Goal: Task Accomplishment & Management: Manage account settings

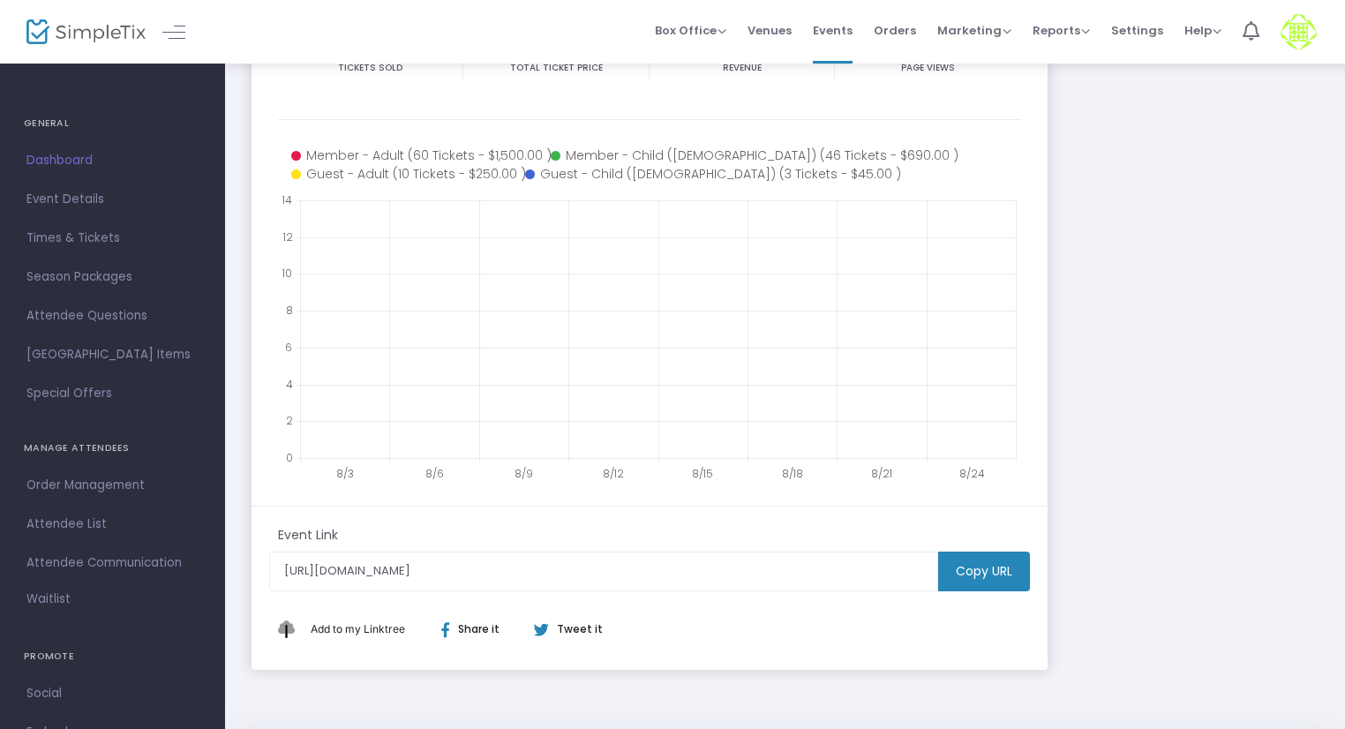
scroll to position [353, 0]
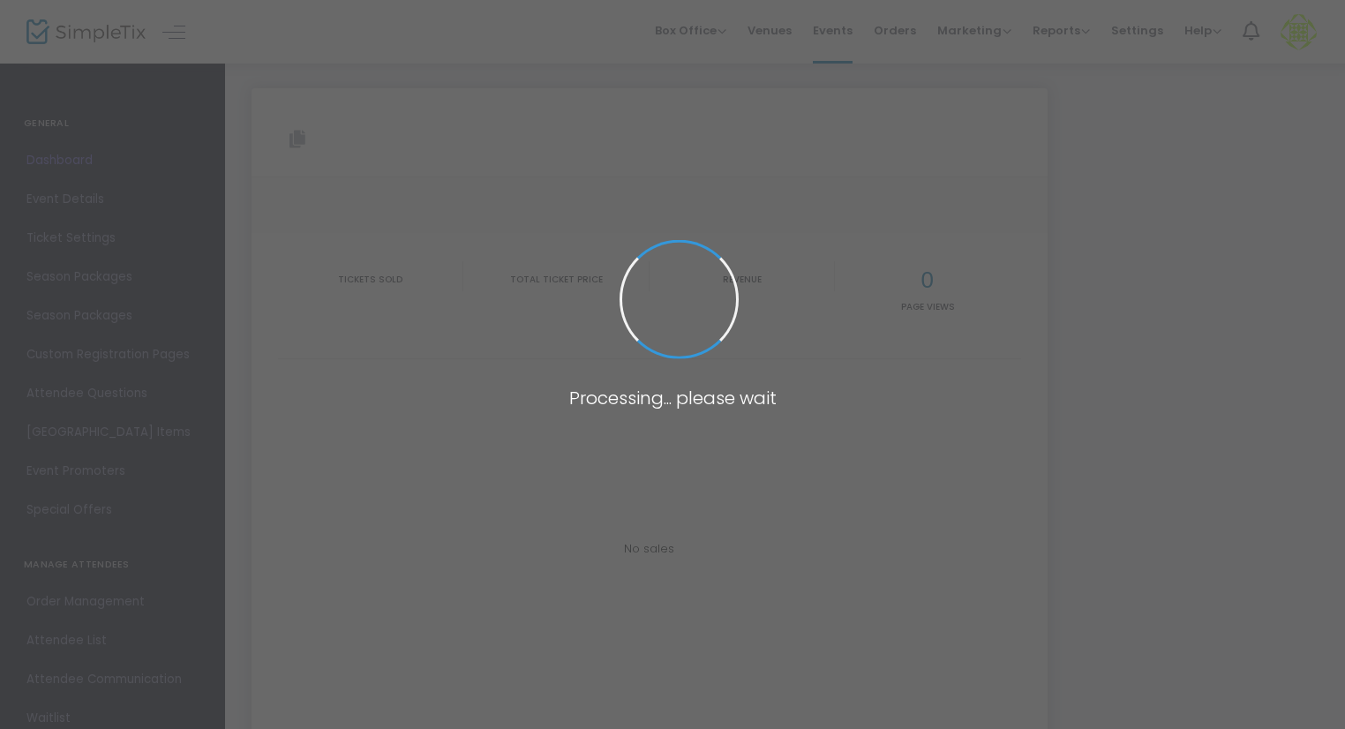
type input "[URL][DOMAIN_NAME]"
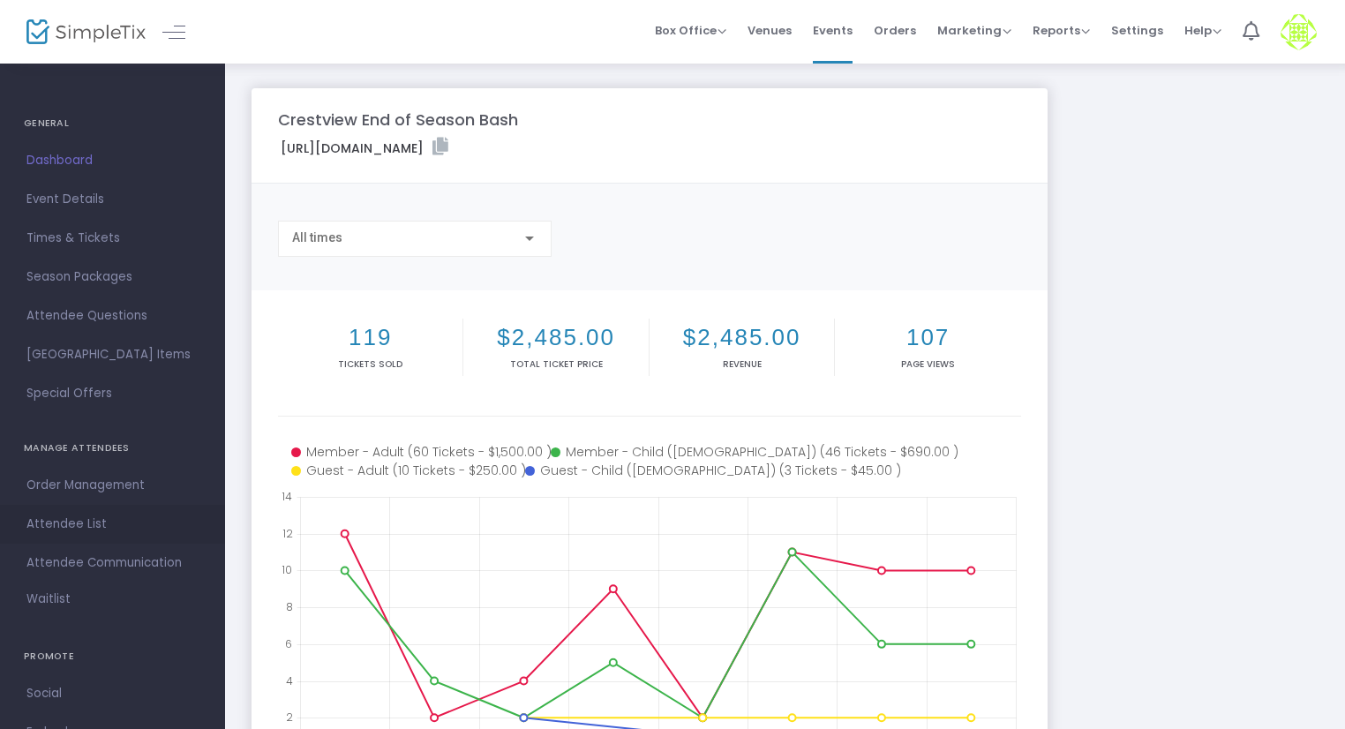
click at [91, 523] on span "Attendee List" at bounding box center [112, 524] width 172 height 23
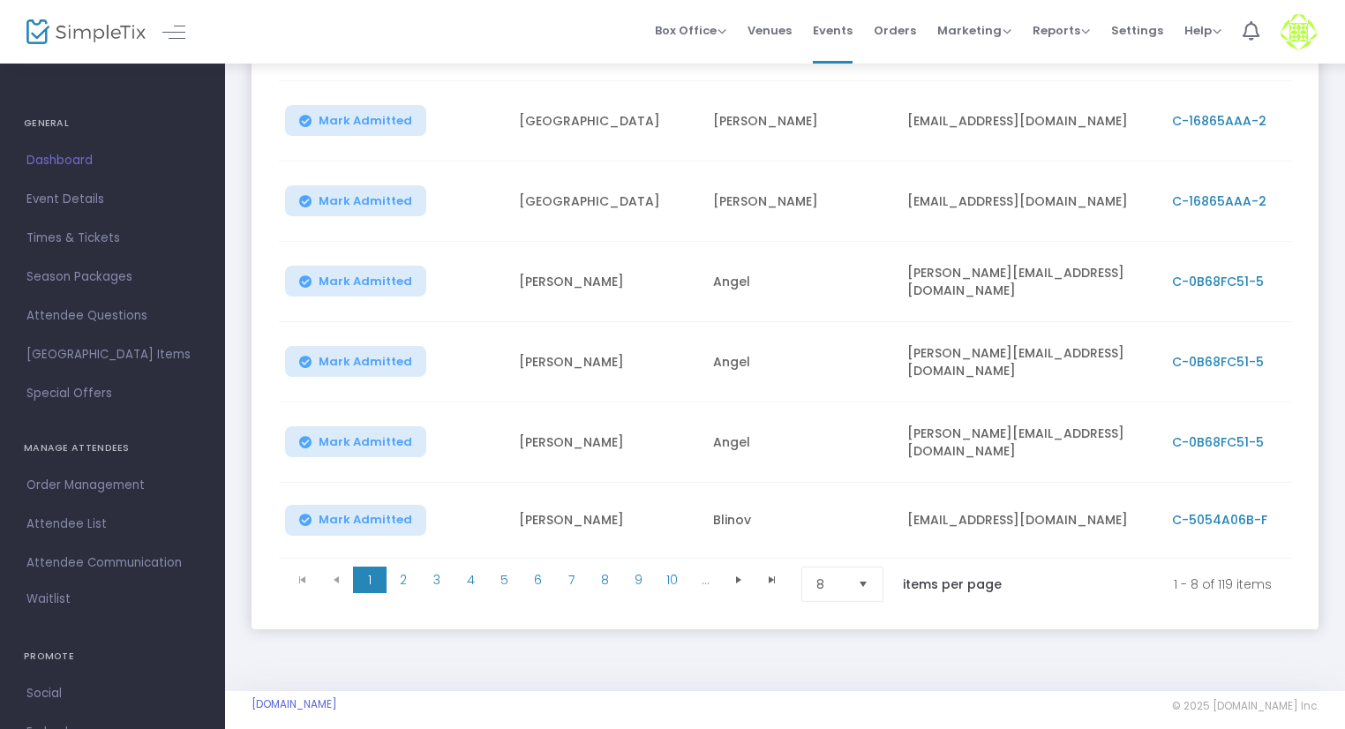
scroll to position [439, 0]
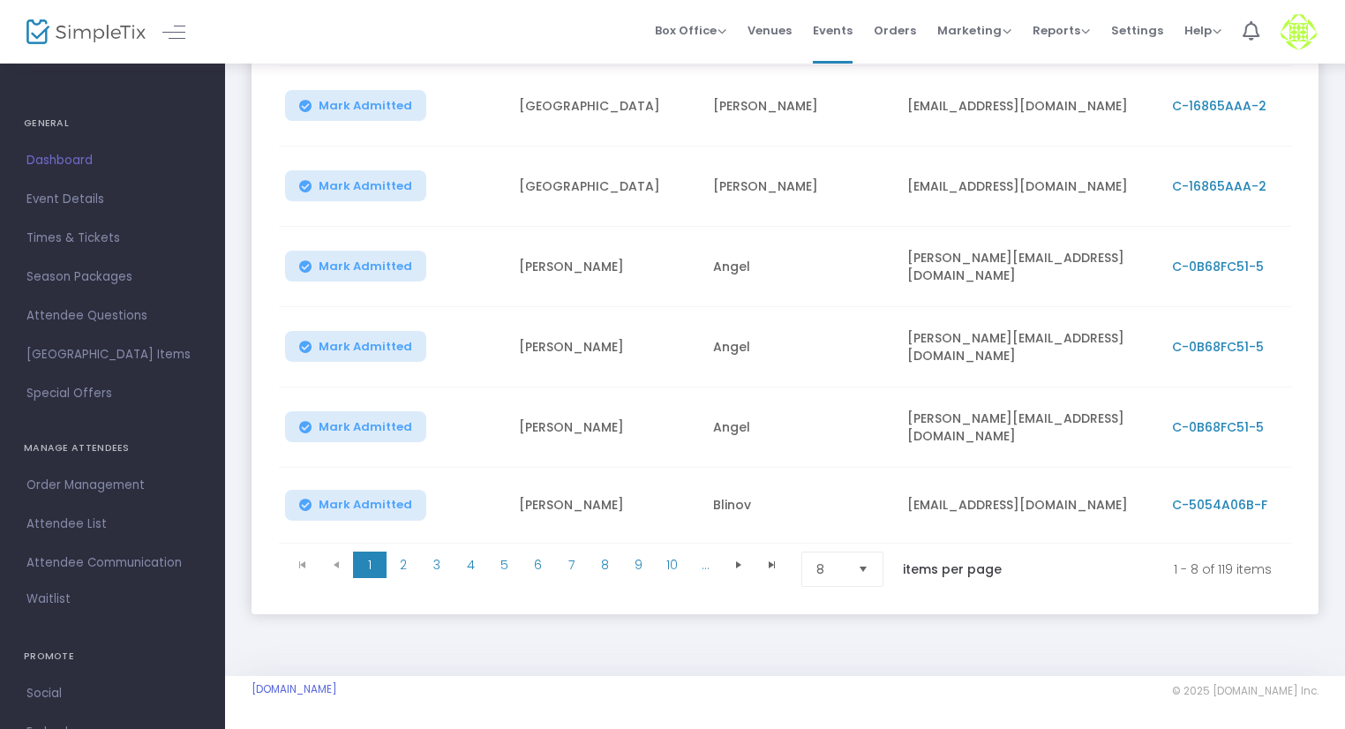
click at [869, 559] on span "Select" at bounding box center [863, 569] width 29 height 29
click at [860, 684] on li "50" at bounding box center [844, 674] width 85 height 35
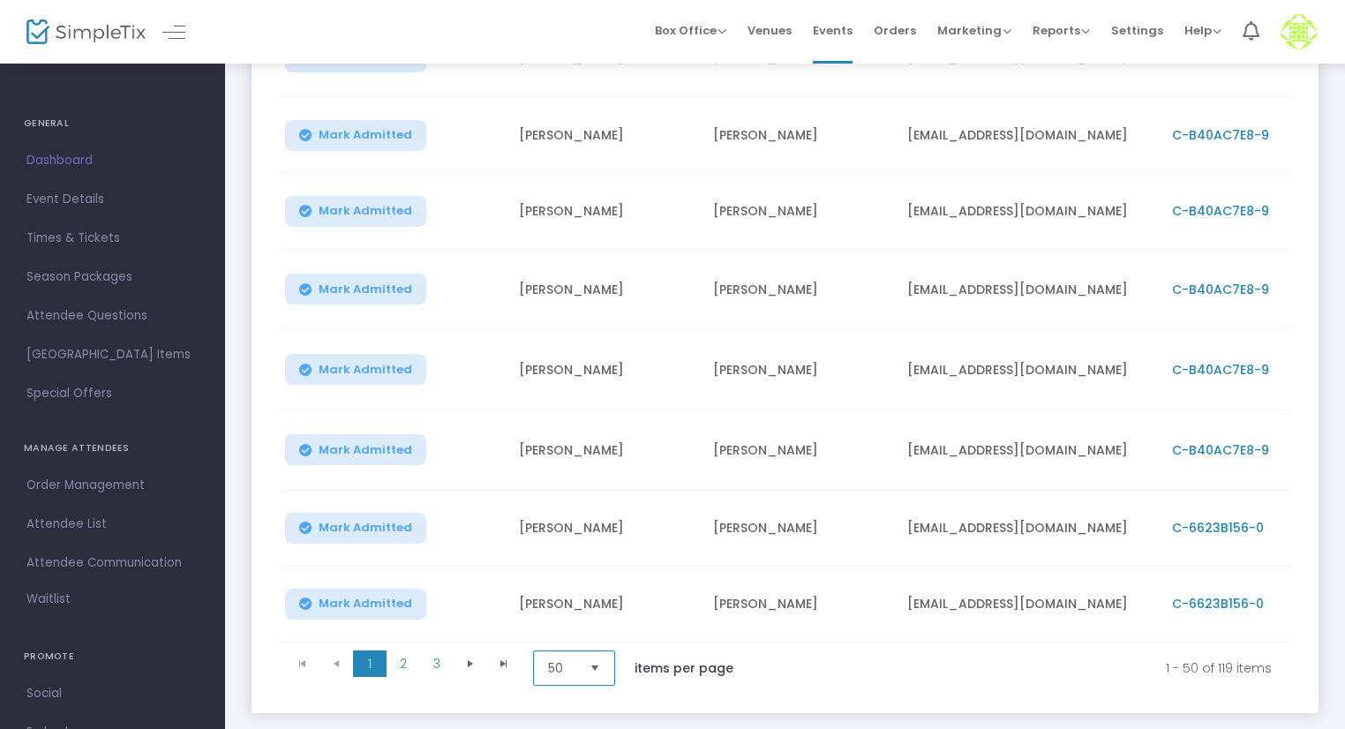
scroll to position [3681, 0]
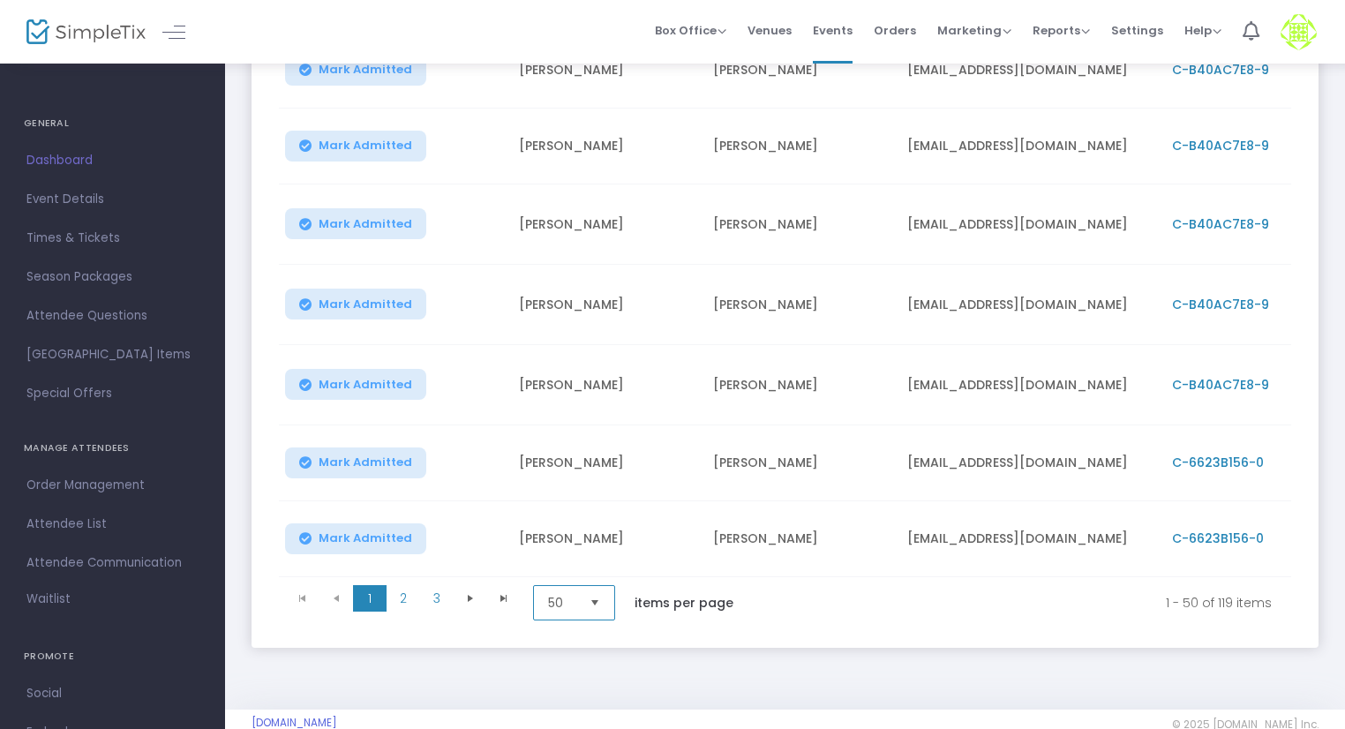
click at [604, 589] on span "Select" at bounding box center [595, 603] width 29 height 29
click at [579, 706] on li "100" at bounding box center [576, 705] width 85 height 35
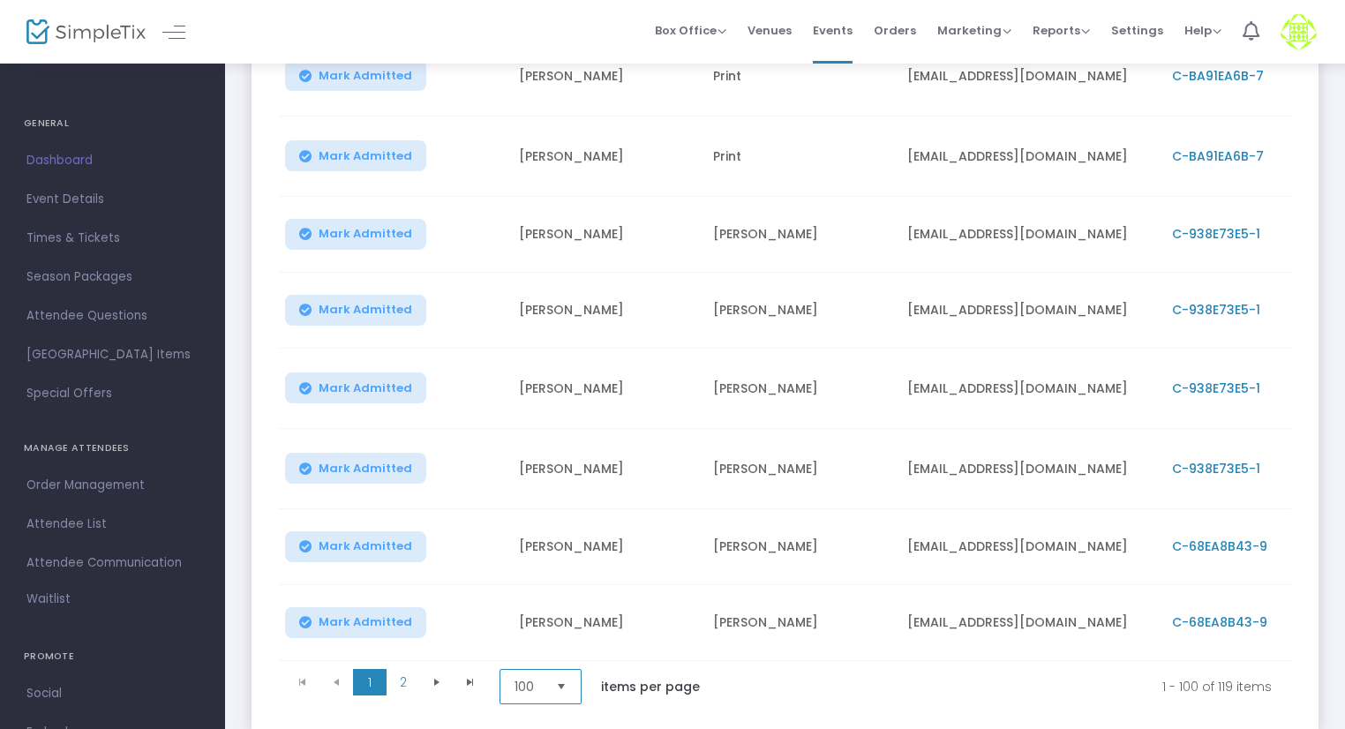
scroll to position [7551, 0]
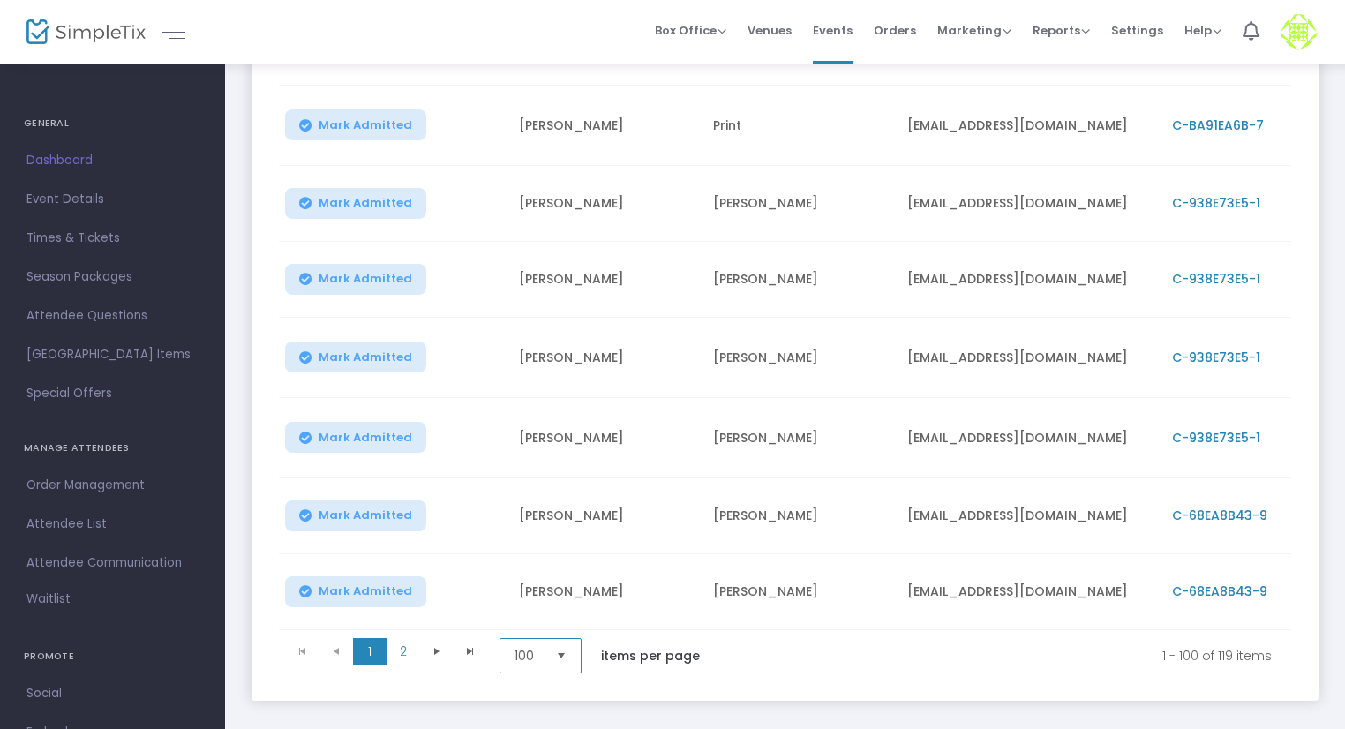
click at [576, 642] on span "Select" at bounding box center [561, 656] width 29 height 29
click at [394, 638] on span "2" at bounding box center [404, 651] width 34 height 26
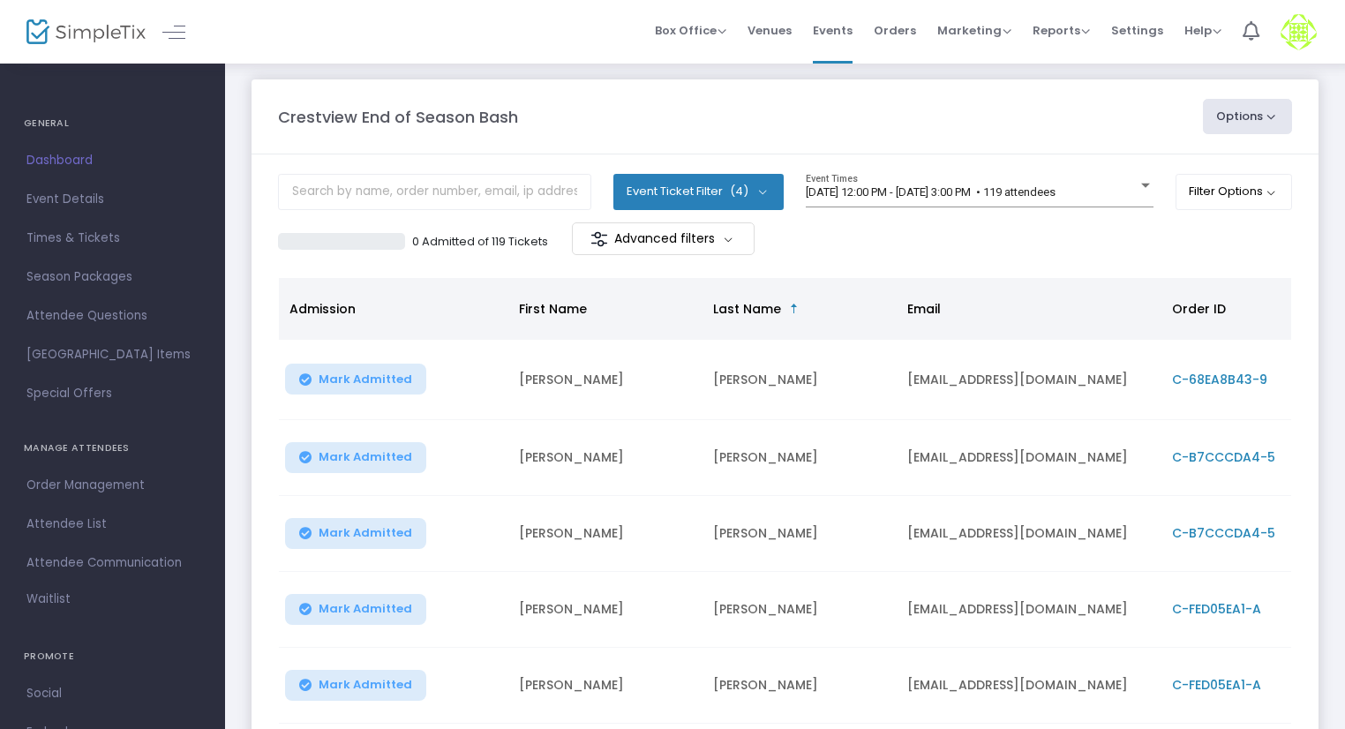
scroll to position [0, 0]
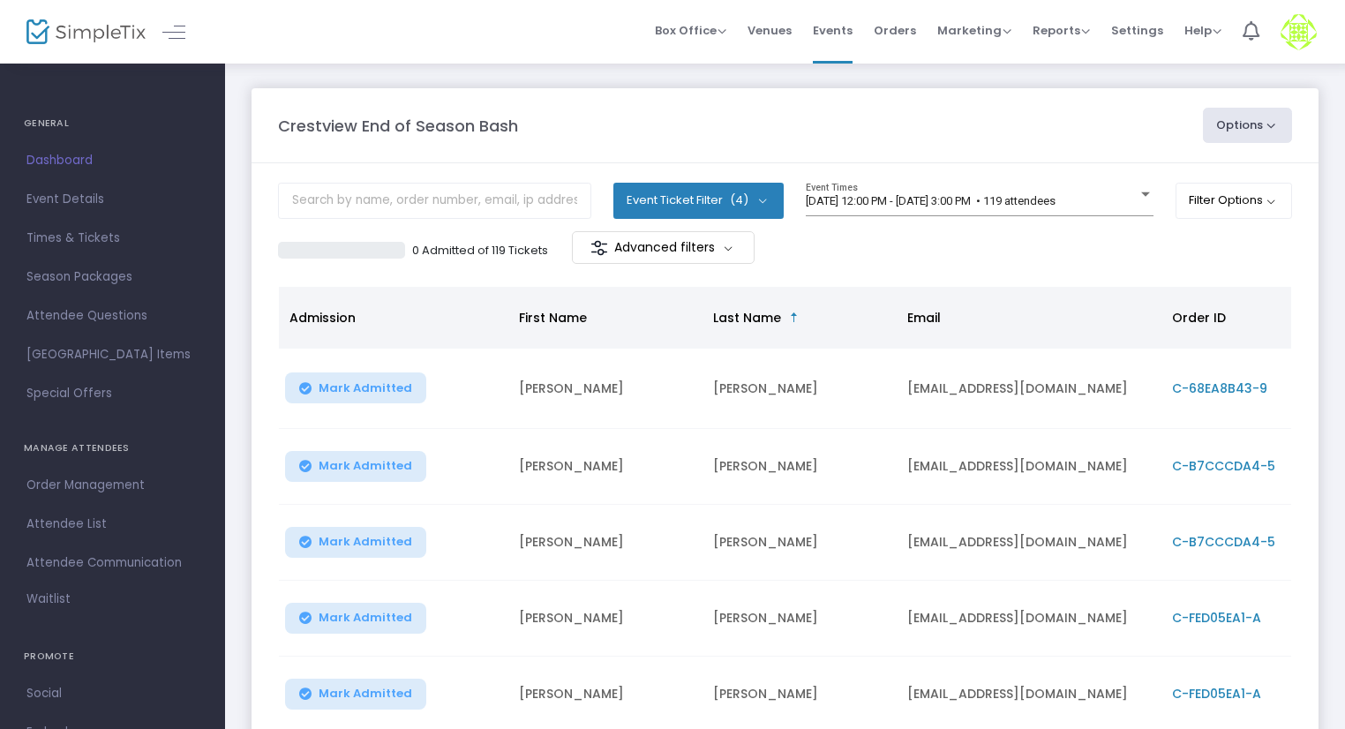
click at [763, 195] on button "Event Ticket Filter (4)" at bounding box center [698, 200] width 170 height 35
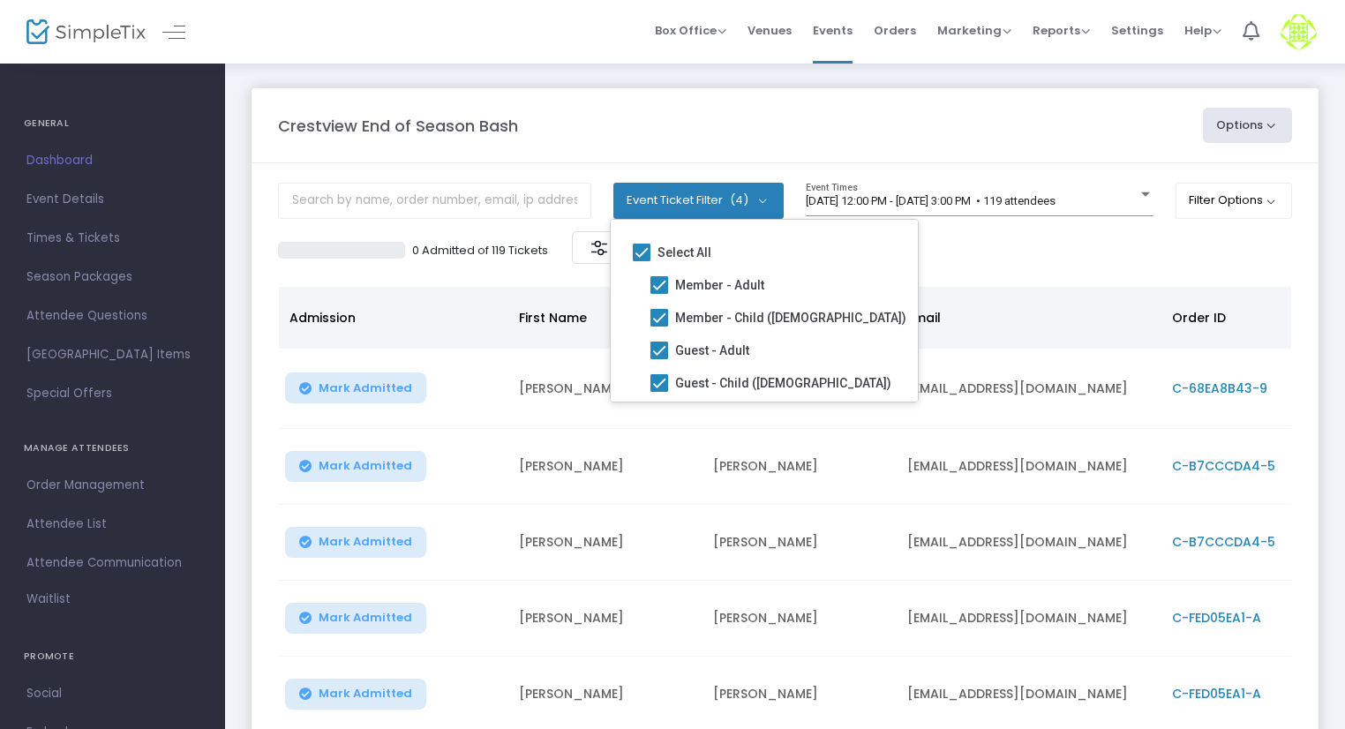
click at [994, 244] on div "0 Admitted of 119 Tickets Advanced filters" at bounding box center [785, 249] width 1014 height 37
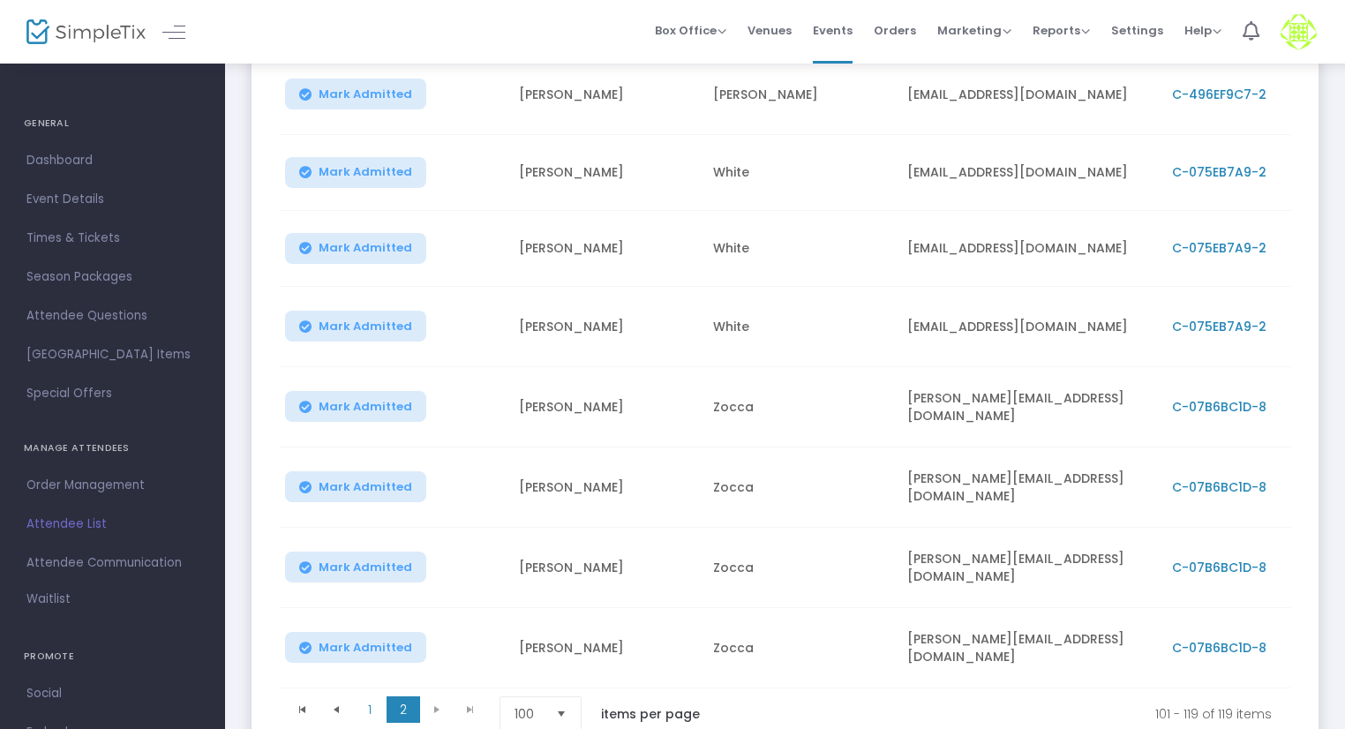
scroll to position [1294, 0]
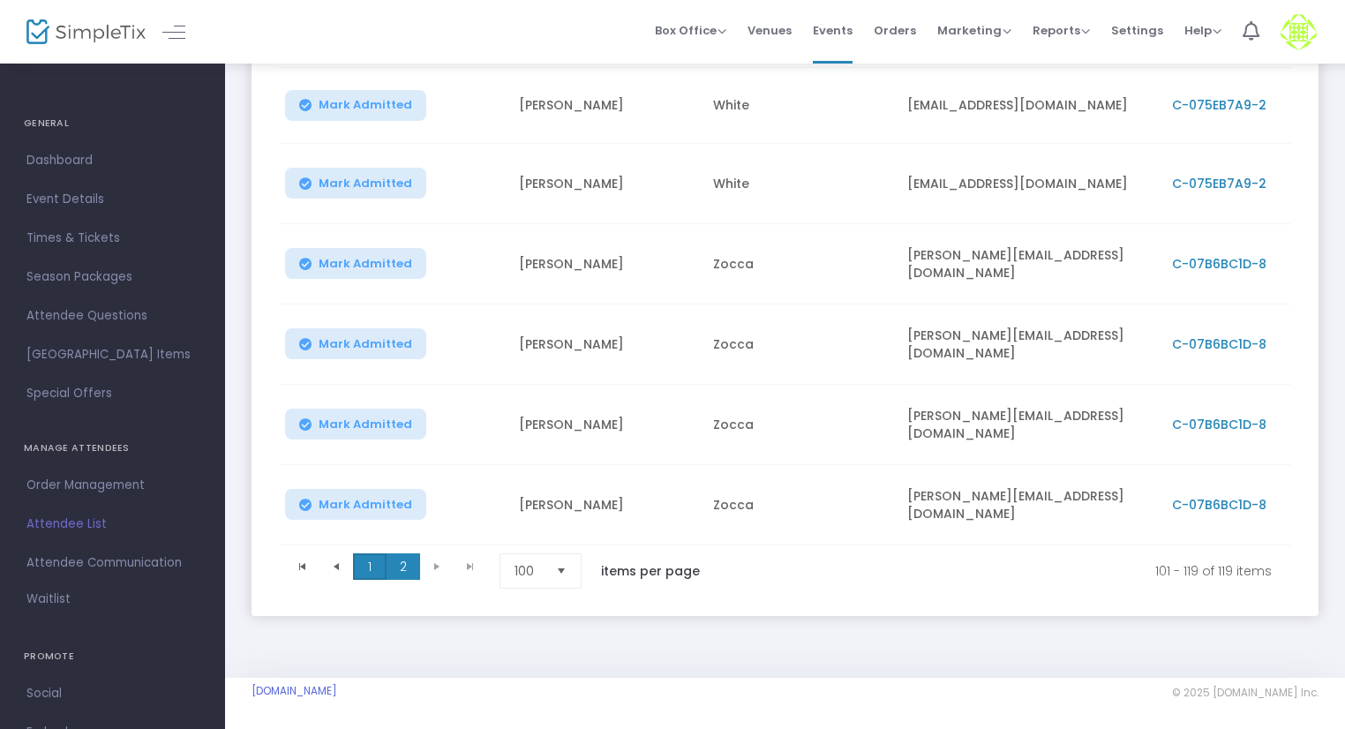
click at [375, 559] on span "1" at bounding box center [370, 566] width 34 height 26
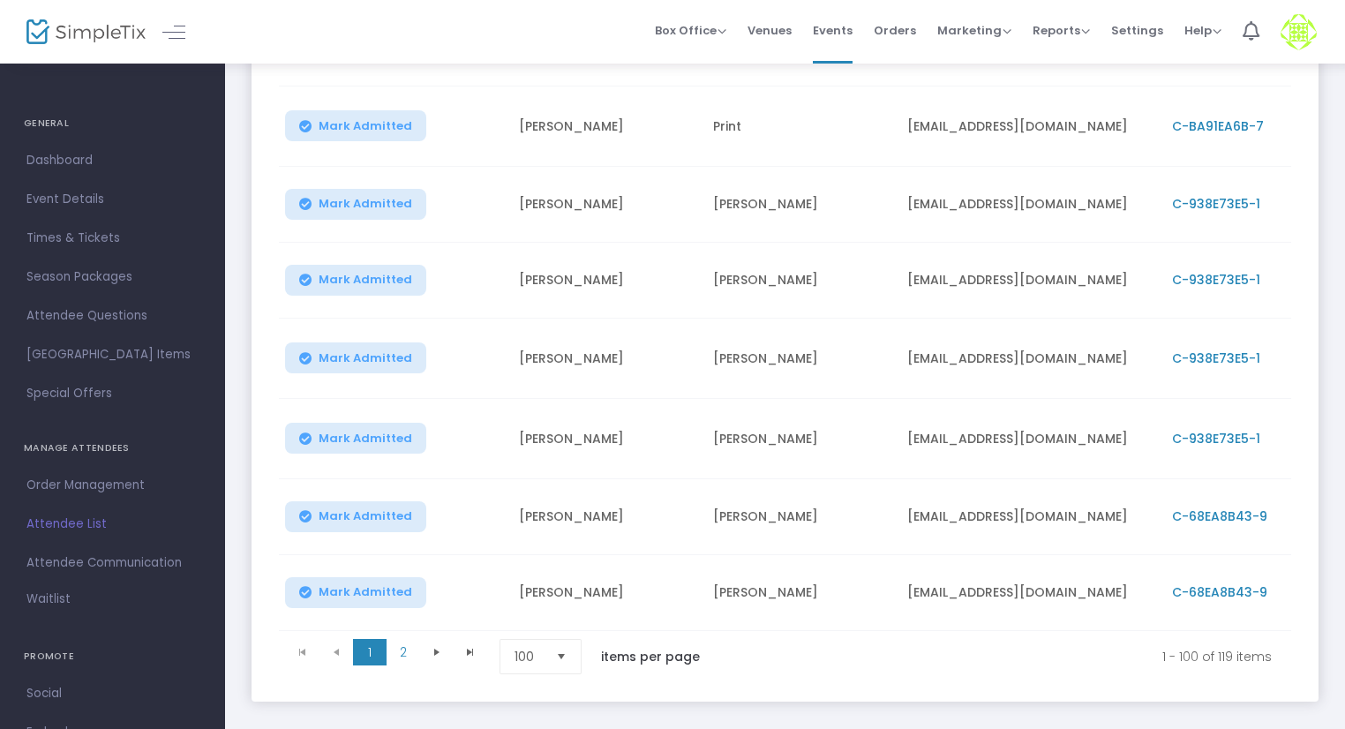
scroll to position [7551, 0]
